Goal: Task Accomplishment & Management: Use online tool/utility

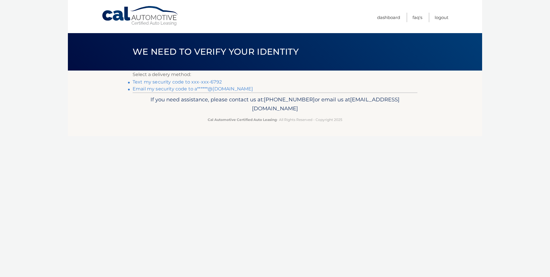
click at [181, 79] on li "Text my security code to xxx-xxx-6792" at bounding box center [275, 82] width 285 height 7
click at [181, 80] on link "Text my security code to xxx-xxx-6792" at bounding box center [177, 81] width 89 height 5
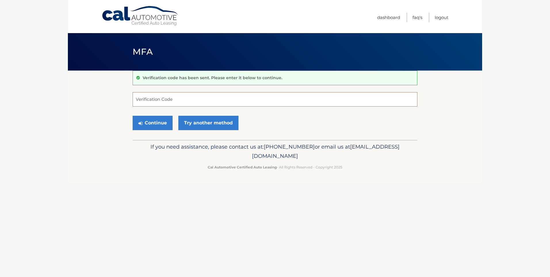
click at [139, 97] on input "Verification Code" at bounding box center [275, 99] width 285 height 14
type input "431832"
click at [133, 116] on button "Continue" at bounding box center [153, 123] width 40 height 14
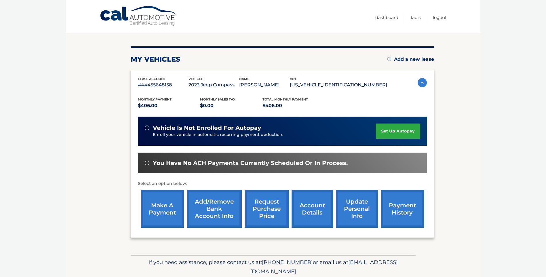
scroll to position [58, 0]
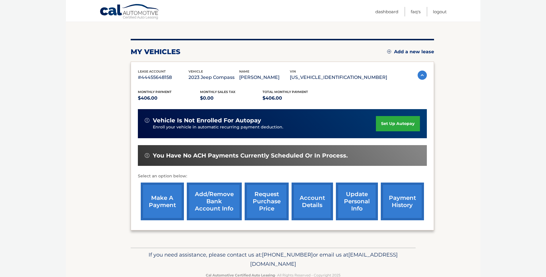
click at [165, 194] on link "make a payment" at bounding box center [162, 201] width 43 height 38
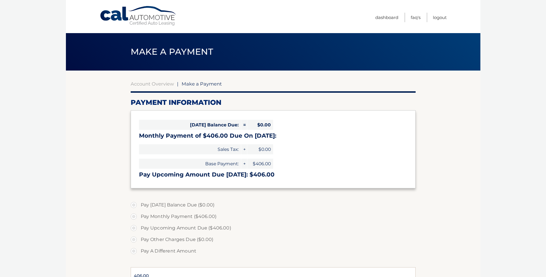
select select "NjRiNDlkMjctYzMxNy00NzhlLTk3OWMtZjMzODY1NTlmZDU3"
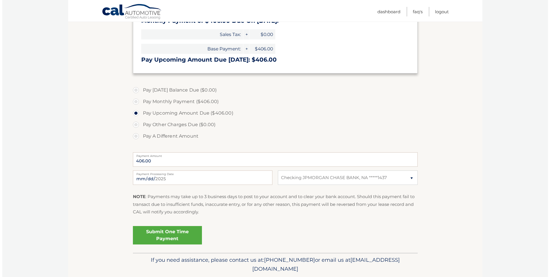
scroll to position [115, 0]
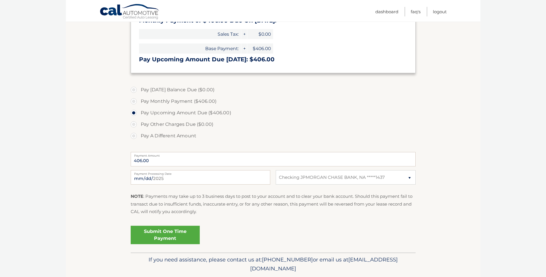
click at [165, 231] on link "Submit One Time Payment" at bounding box center [165, 235] width 69 height 18
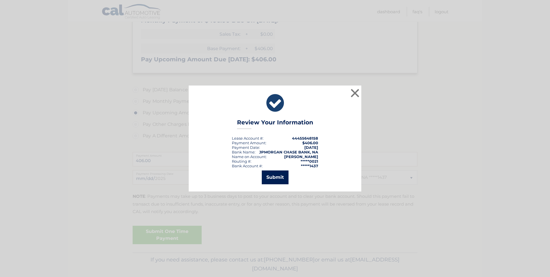
click at [274, 174] on button "Submit" at bounding box center [275, 177] width 27 height 14
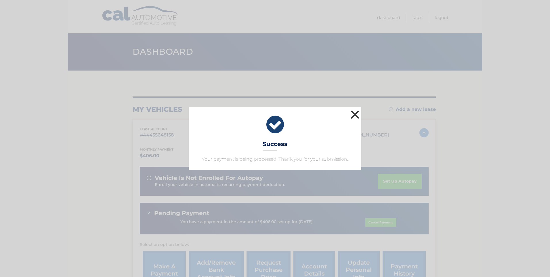
click at [356, 115] on button "×" at bounding box center [355, 115] width 12 height 12
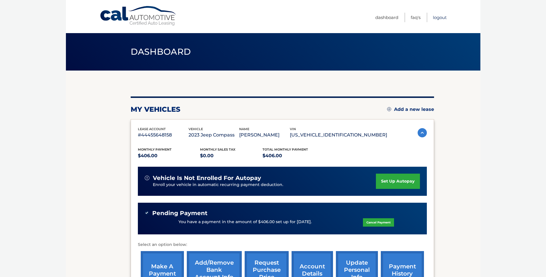
click at [438, 16] on link "Logout" at bounding box center [440, 17] width 14 height 9
